Goal: Task Accomplishment & Management: Manage account settings

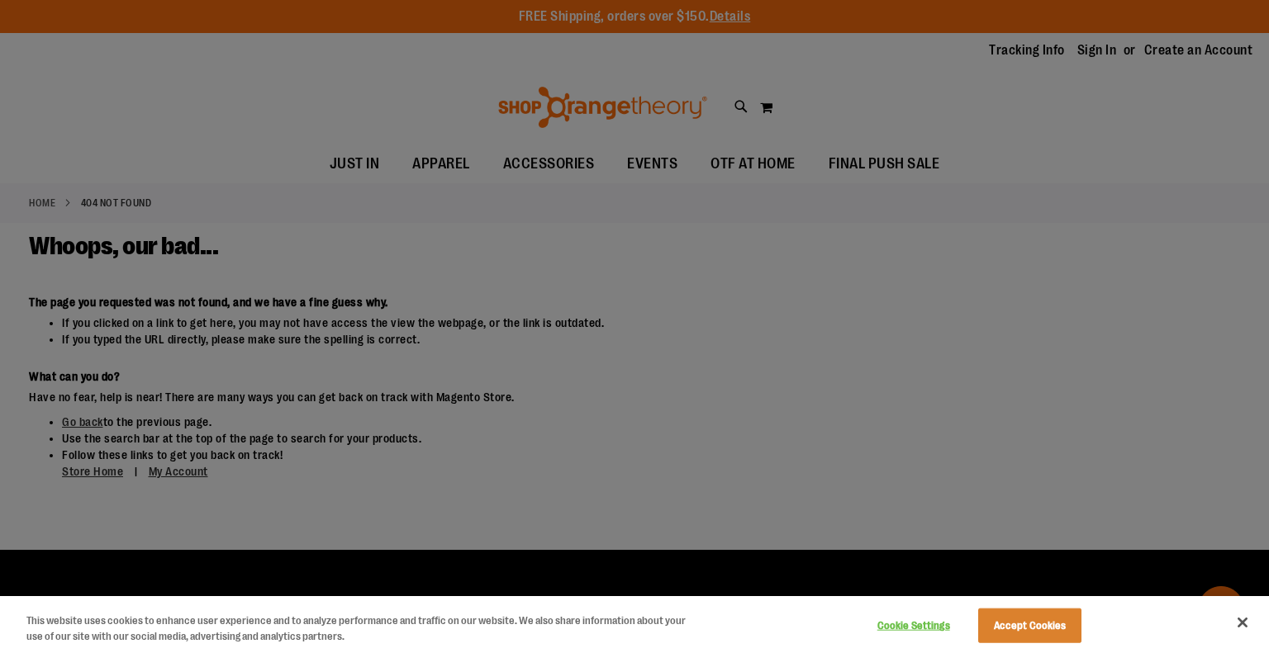
click at [757, 196] on div at bounding box center [634, 326] width 1269 height 653
click at [1041, 637] on button "Accept Cookies" at bounding box center [1029, 626] width 103 height 35
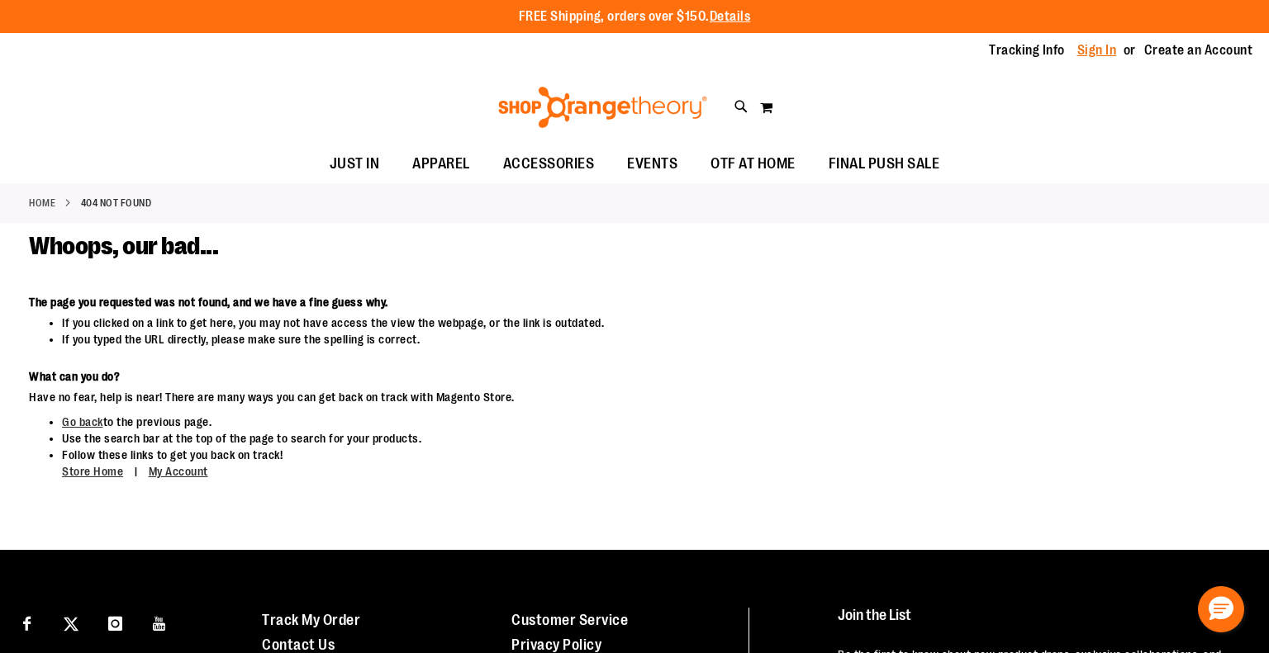
click at [1077, 55] on link "Sign In" at bounding box center [1097, 50] width 40 height 18
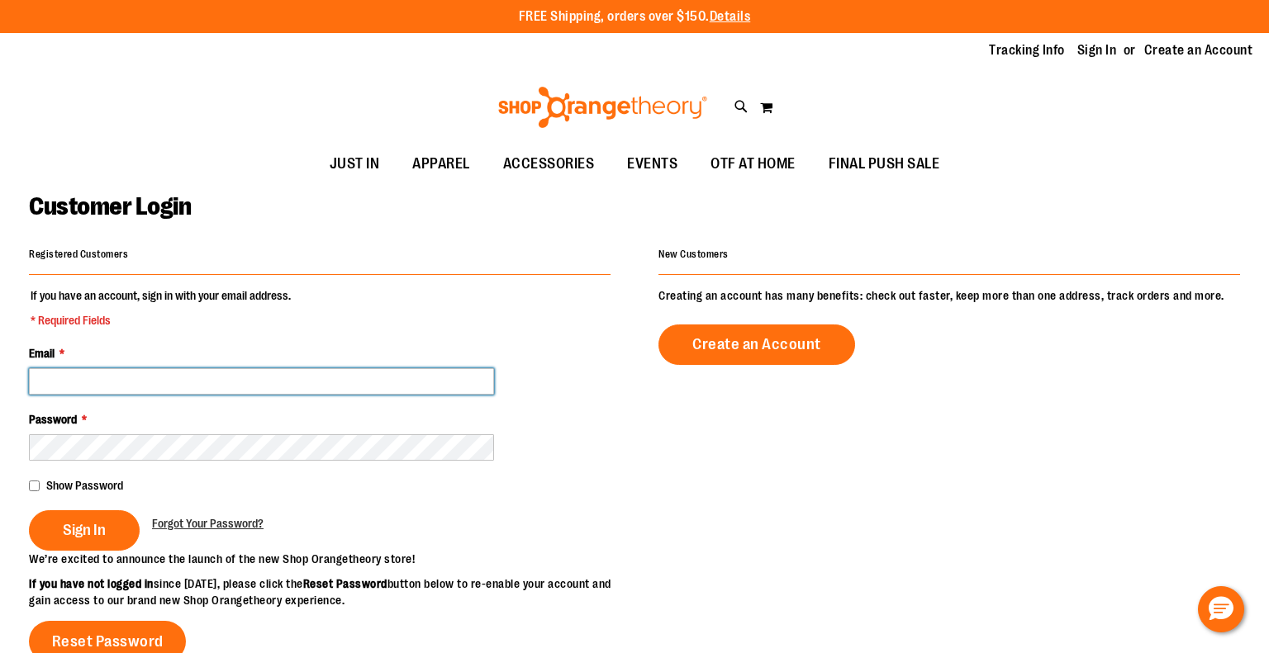
click at [360, 380] on input "Email *" at bounding box center [261, 381] width 465 height 26
type input "**********"
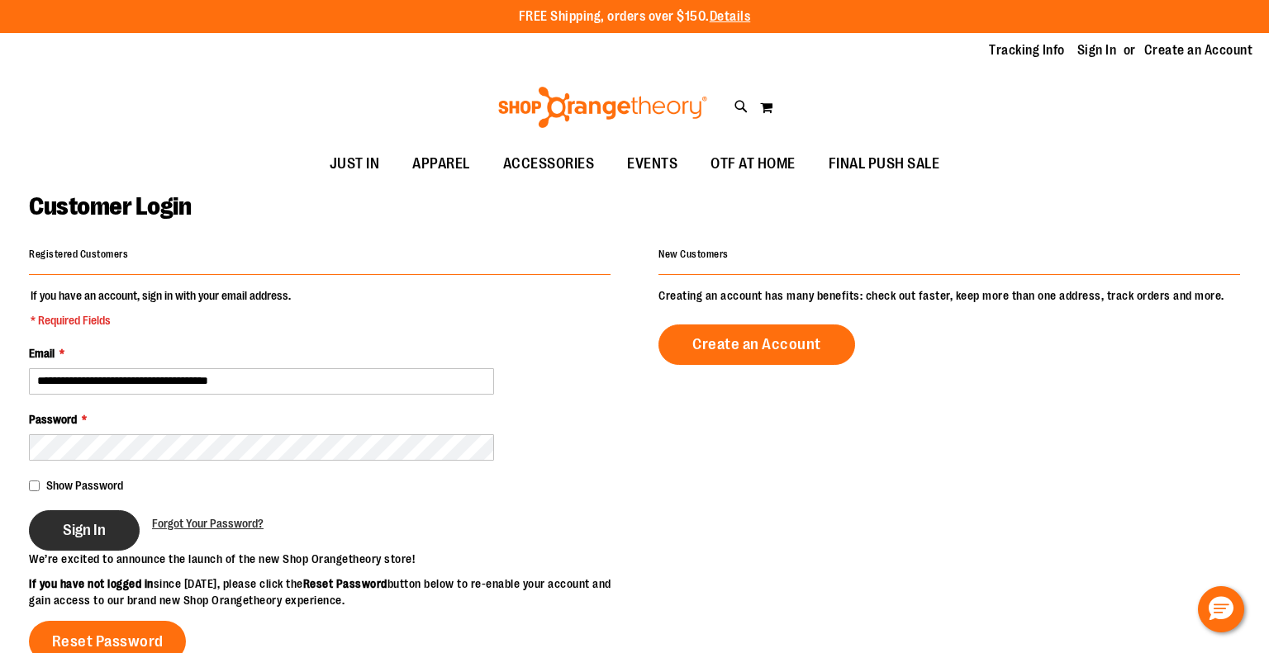
click at [114, 548] on button "Sign In" at bounding box center [84, 530] width 111 height 40
